Goal: Information Seeking & Learning: Learn about a topic

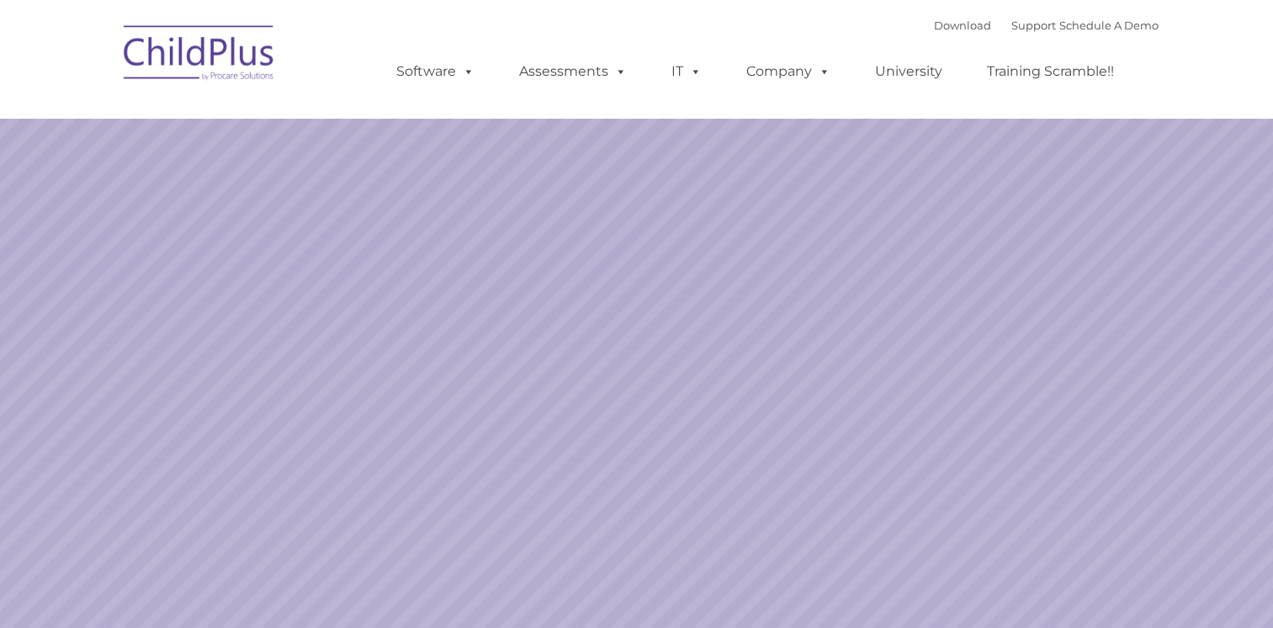
select select "MEDIUM"
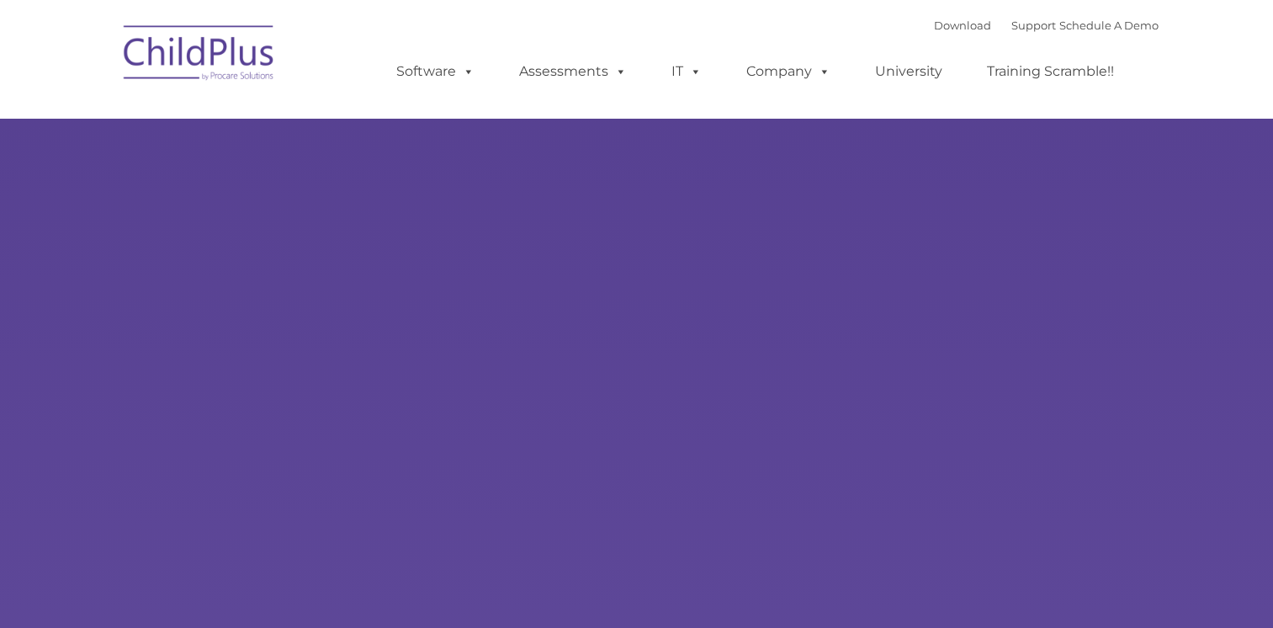
type input ""
select select "MEDIUM"
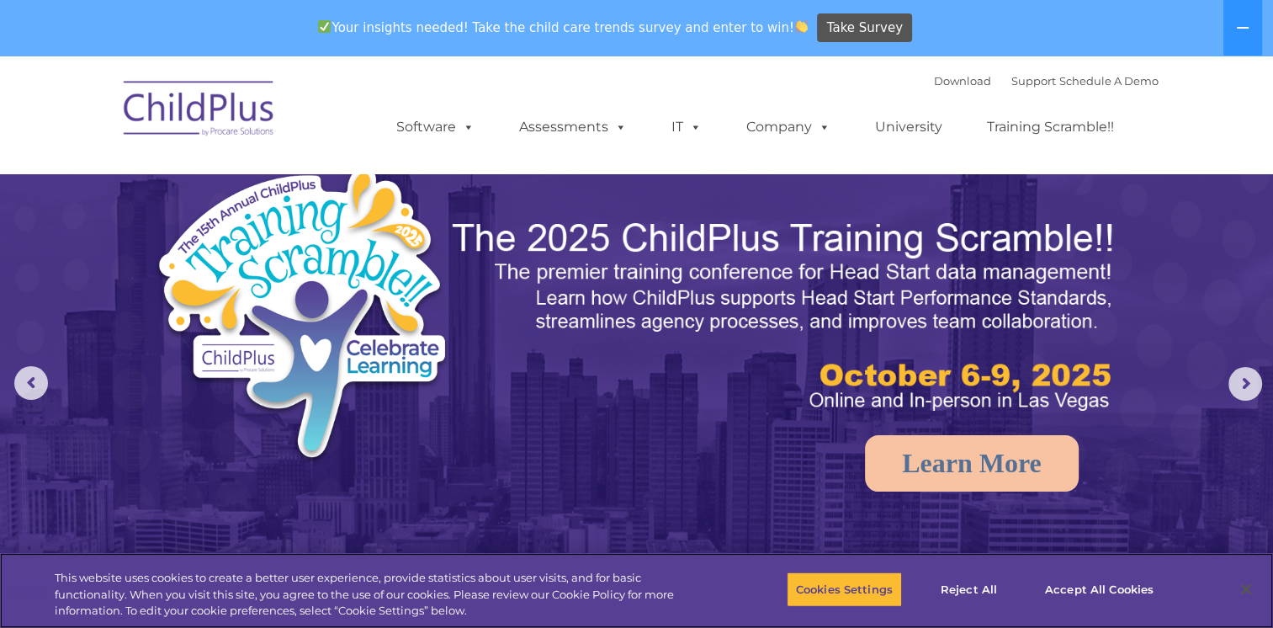
scroll to position [24, 0]
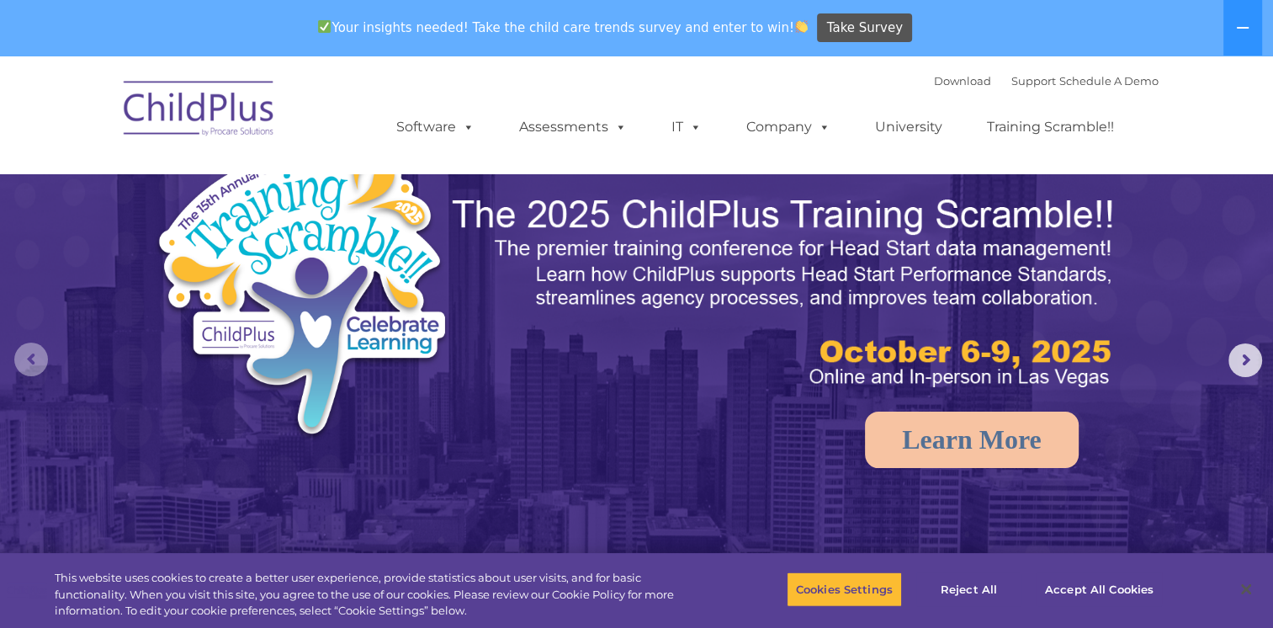
click at [34, 359] on rs-arrow at bounding box center [31, 360] width 34 height 34
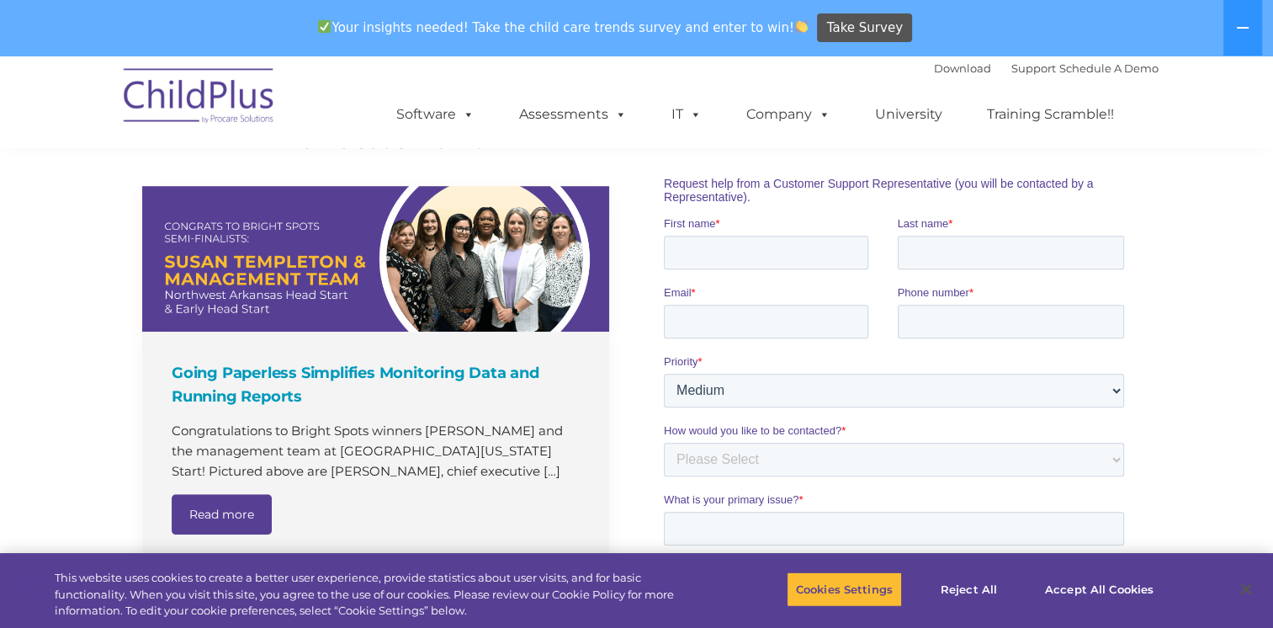
scroll to position [1108, 0]
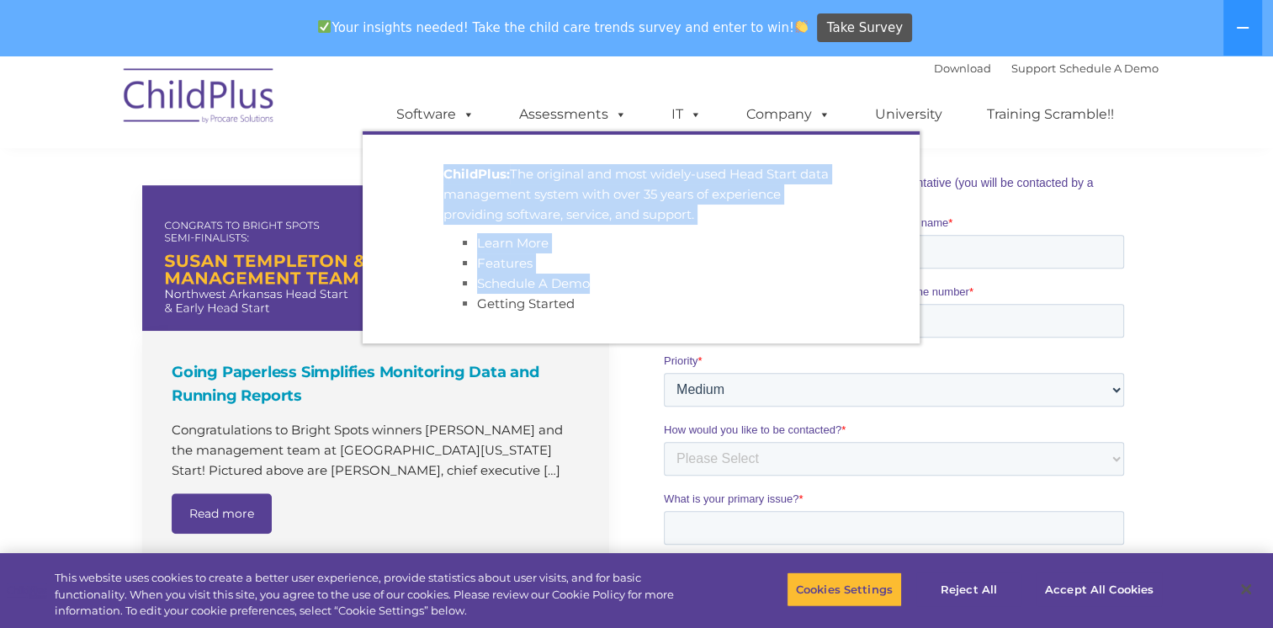
drag, startPoint x: 432, startPoint y: 301, endPoint x: 719, endPoint y: 140, distance: 329.4
click at [719, 140] on ul "ChildPlus: The original and most widely-used Head Start data management system …" at bounding box center [641, 237] width 557 height 212
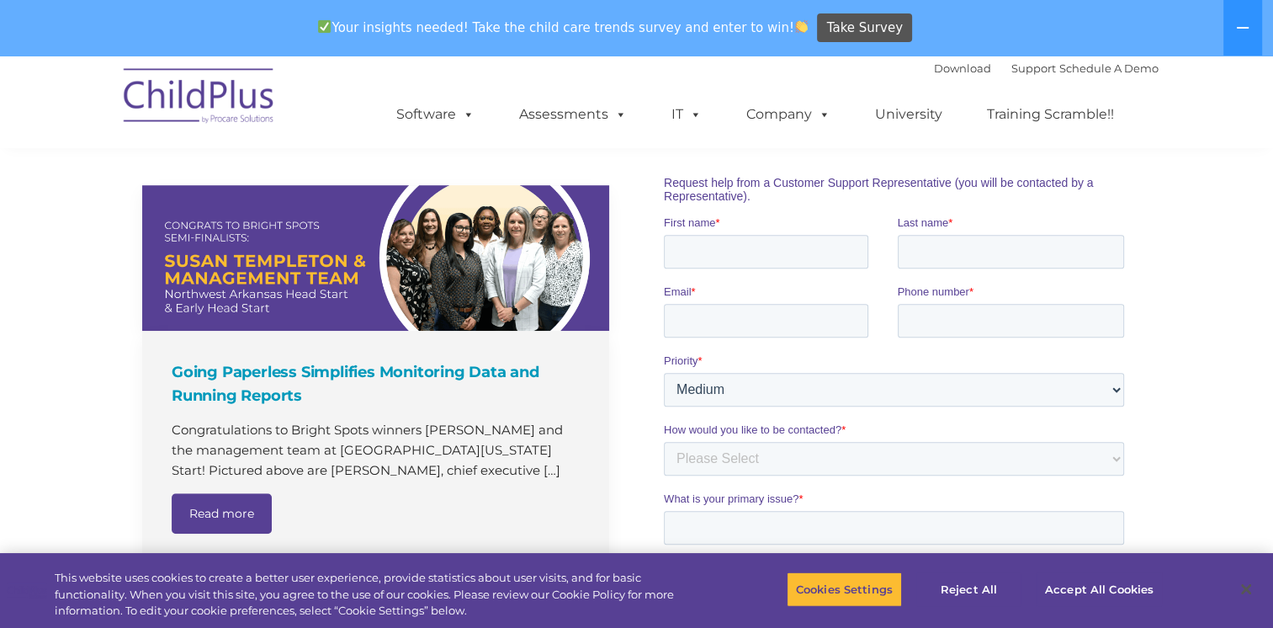
click at [1002, 39] on div "Your insights needed! Take the child care trends survey and enter to win! Take …" at bounding box center [613, 28] width 1226 height 55
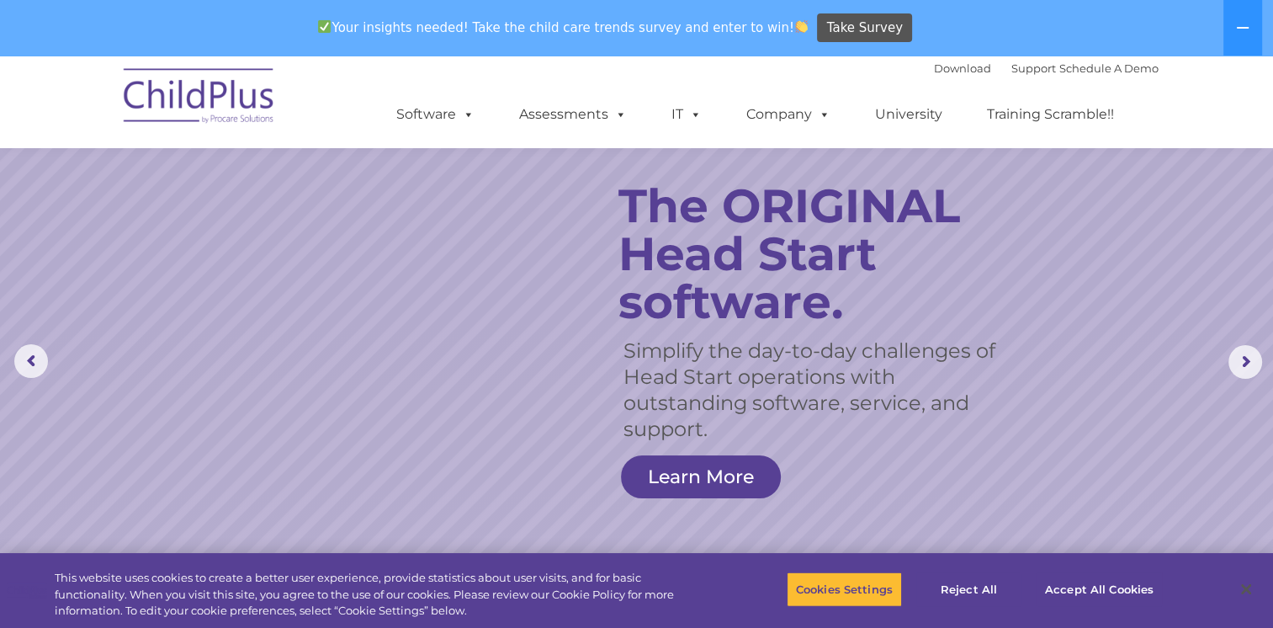
scroll to position [0, 0]
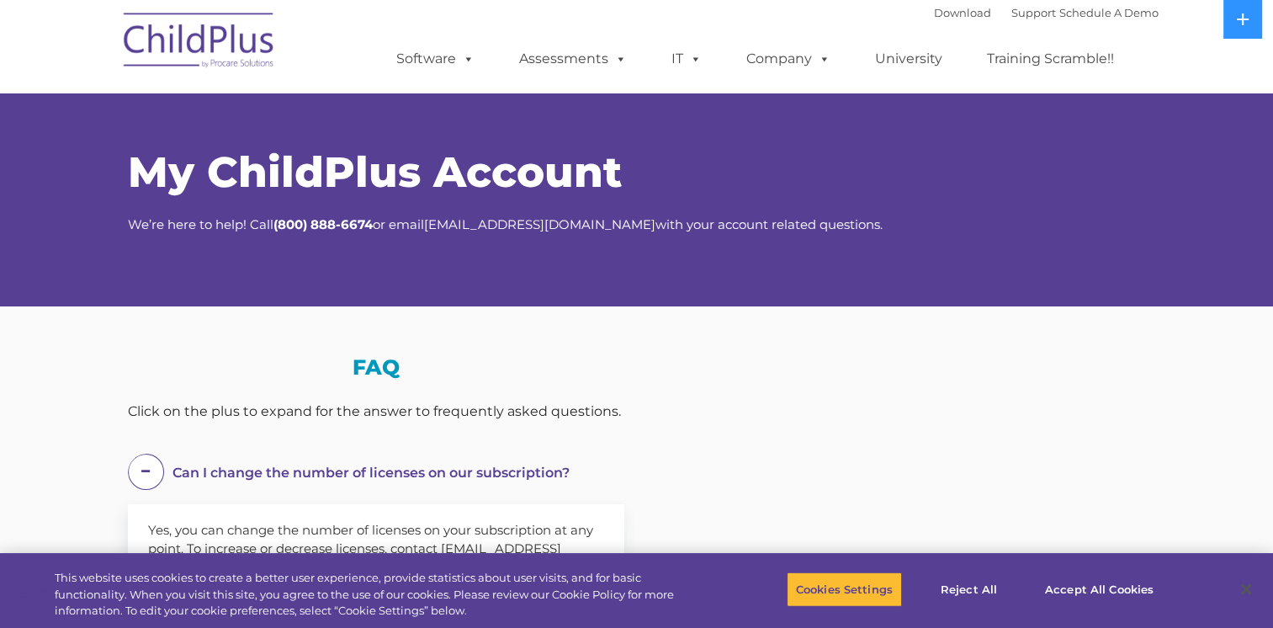
select select "MEDIUM"
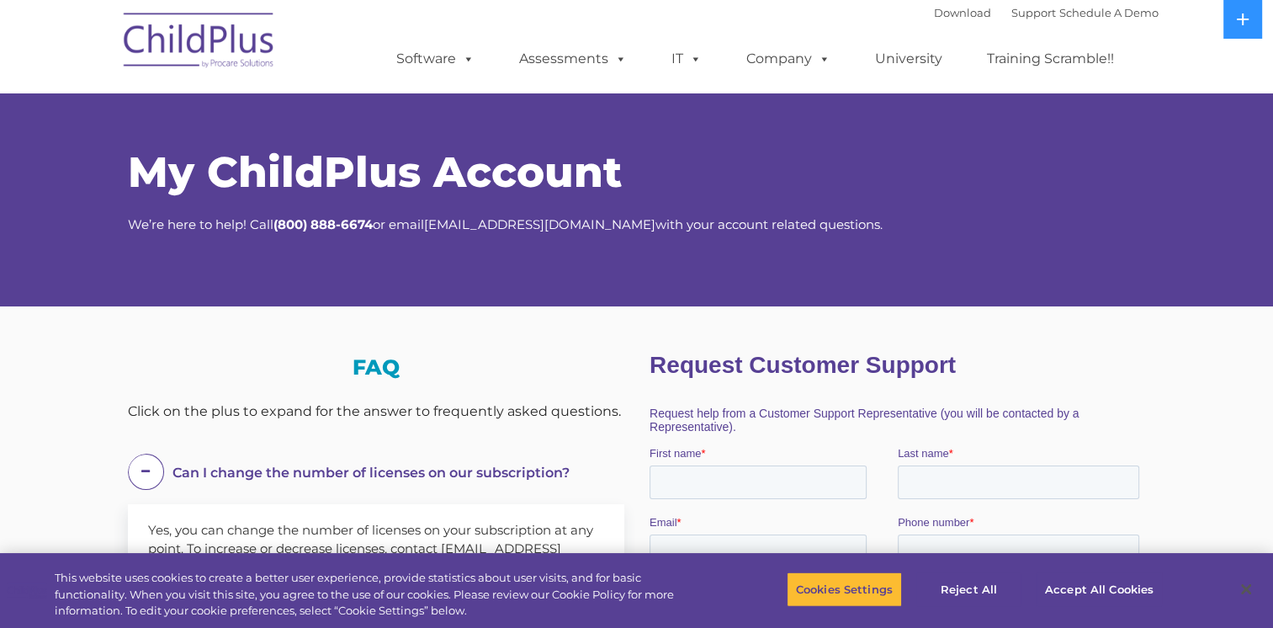
click at [749, 19] on div "Download Support | Schedule A Demo  MENU MENU Software ChildPlus: The original…" at bounding box center [761, 46] width 796 height 93
